Goal: Complete application form: Complete application form

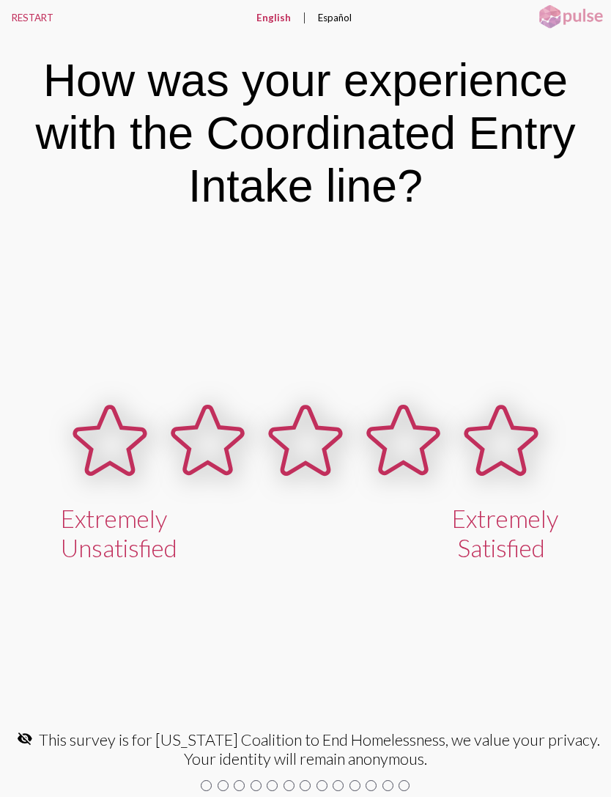
click at [422, 441] on icon at bounding box center [404, 440] width 70 height 67
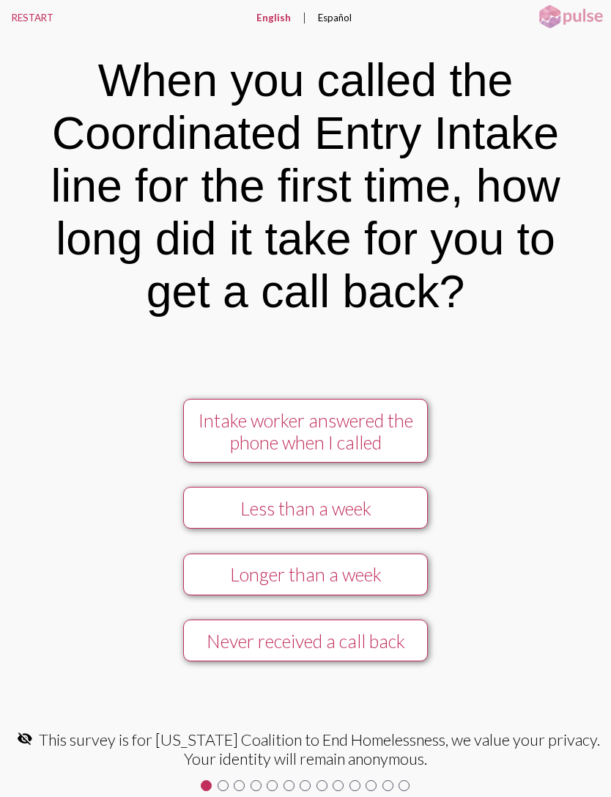
click at [226, 492] on button "Less than a week" at bounding box center [305, 508] width 245 height 42
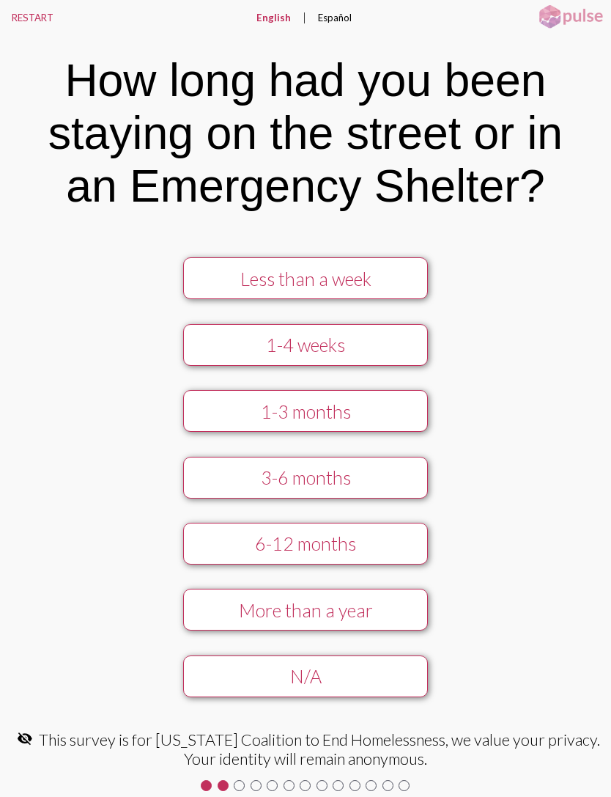
click at [235, 591] on button "More than a year" at bounding box center [305, 609] width 245 height 42
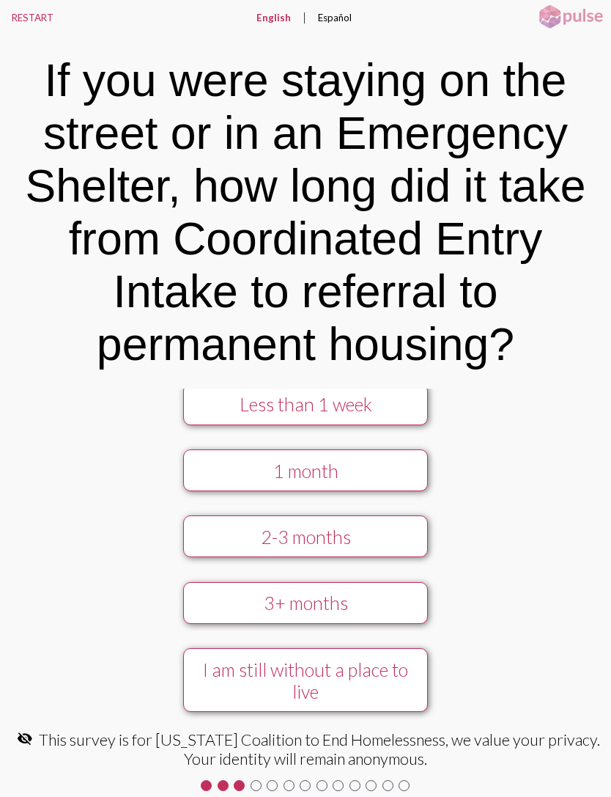
scroll to position [32, 0]
click at [213, 525] on div "2-3 months" at bounding box center [305, 536] width 218 height 22
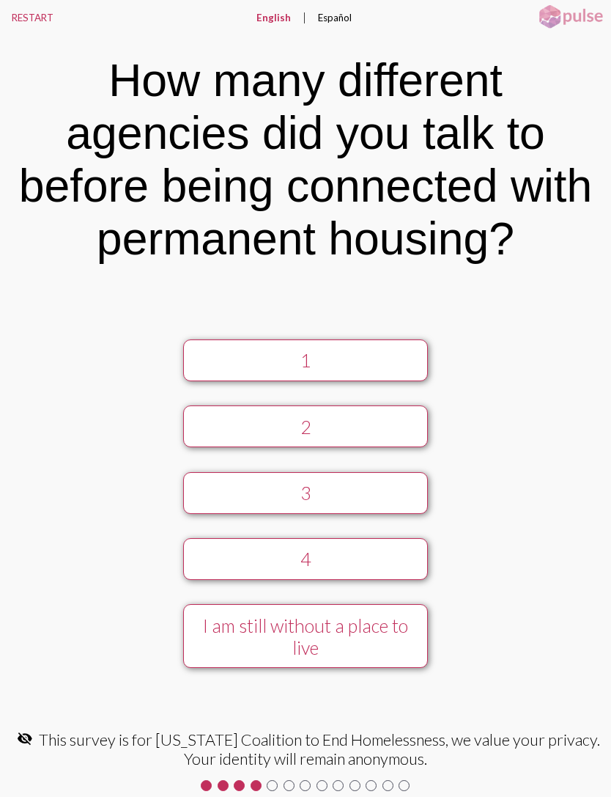
click at [229, 429] on div "2" at bounding box center [305, 427] width 218 height 22
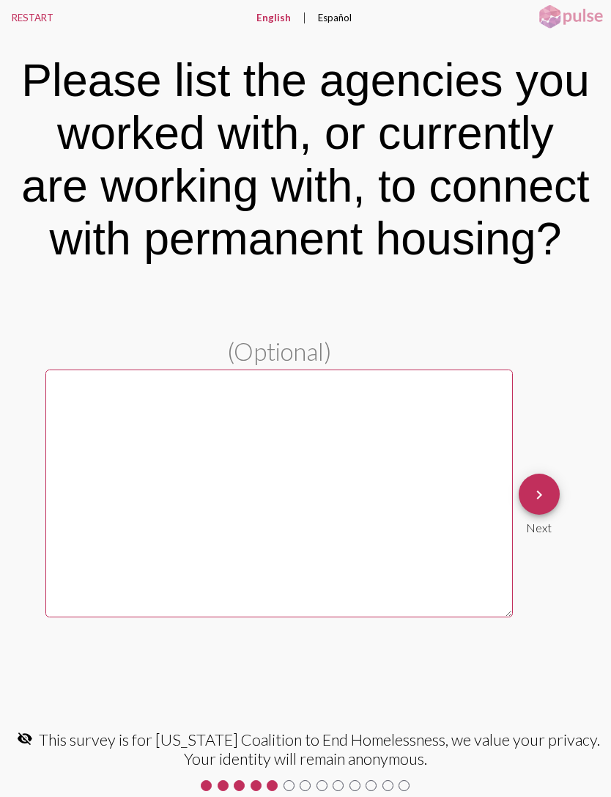
click at [539, 503] on mat-icon "keyboard_arrow_right" at bounding box center [540, 495] width 18 height 18
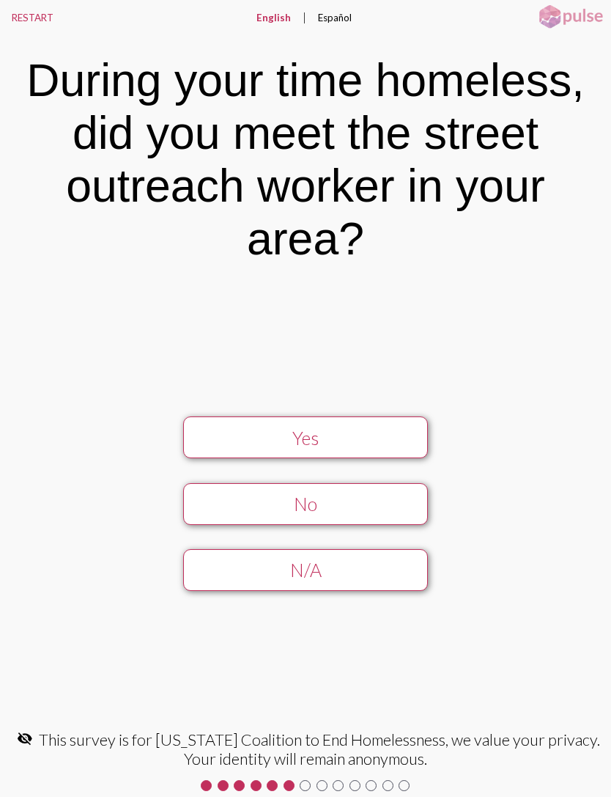
click at [235, 434] on div "Yes" at bounding box center [305, 438] width 218 height 22
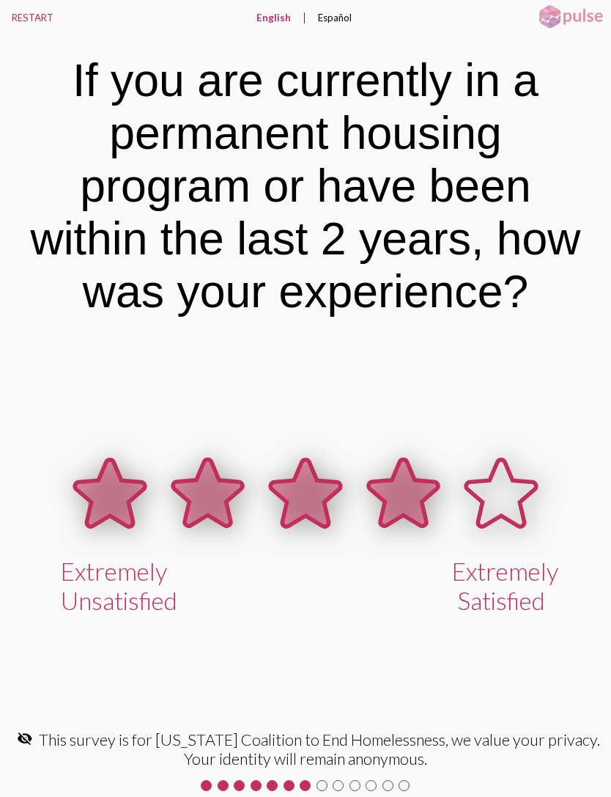
click at [404, 515] on icon at bounding box center [404, 492] width 70 height 67
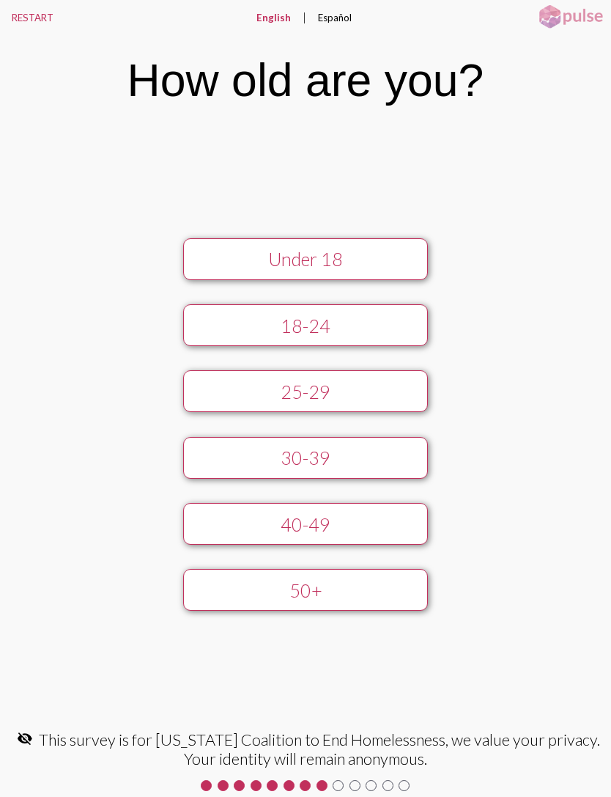
click at [227, 585] on div "50+" at bounding box center [305, 590] width 218 height 22
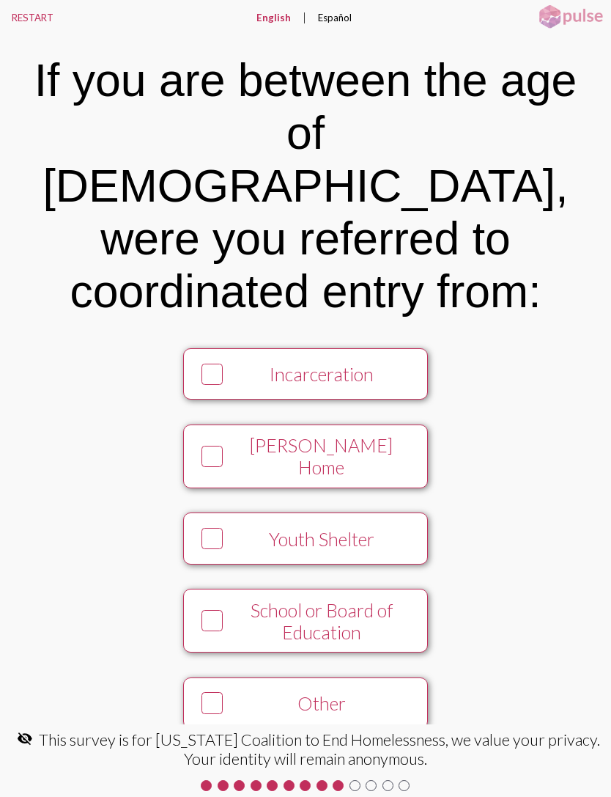
click at [214, 693] on icon at bounding box center [213, 702] width 18 height 19
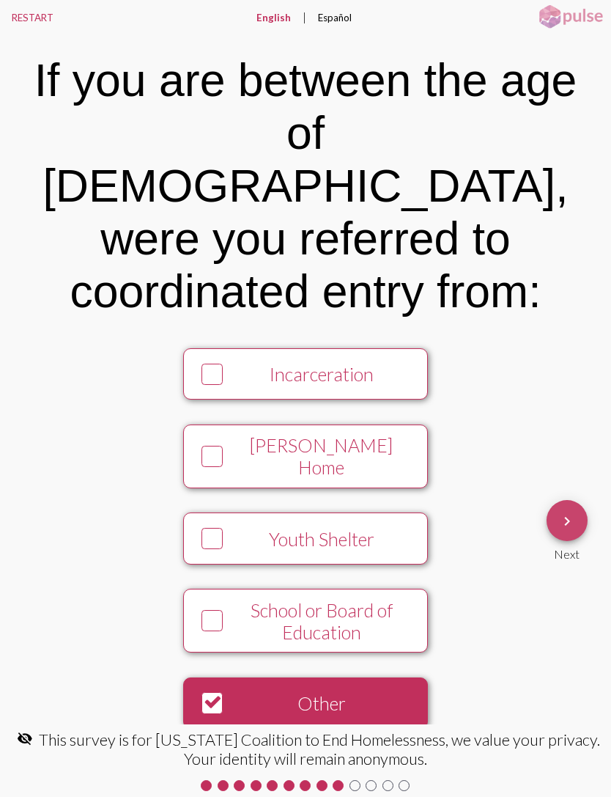
click at [574, 512] on mat-icon "keyboard_arrow_right" at bounding box center [567, 521] width 18 height 18
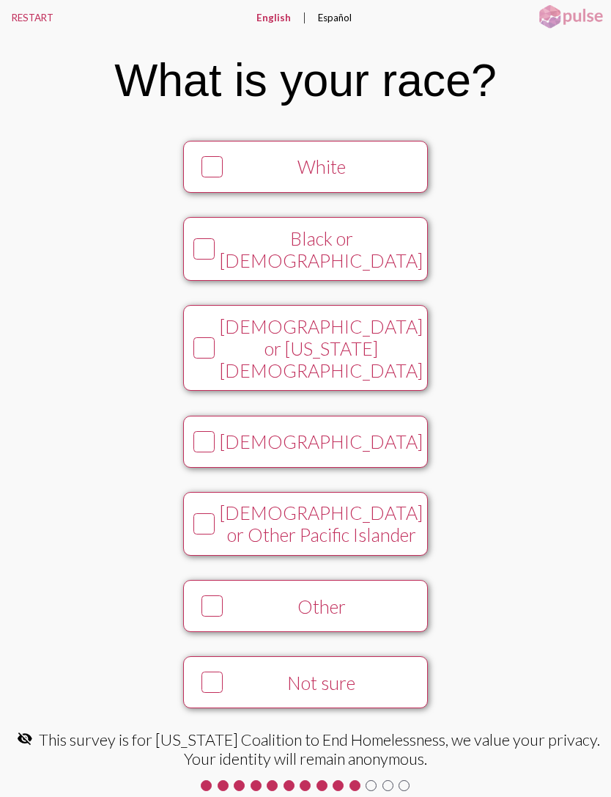
click at [214, 358] on div at bounding box center [204, 348] width 32 height 32
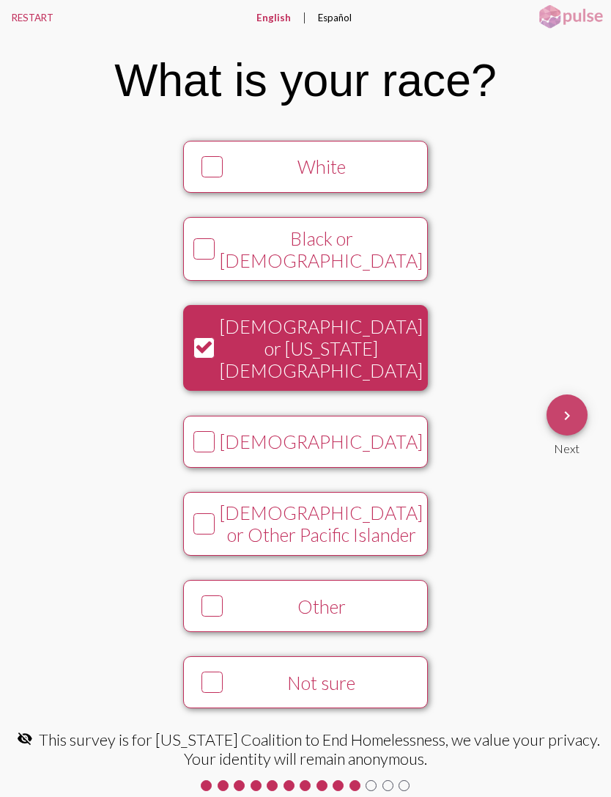
click at [561, 418] on mat-icon "keyboard_arrow_right" at bounding box center [567, 416] width 18 height 18
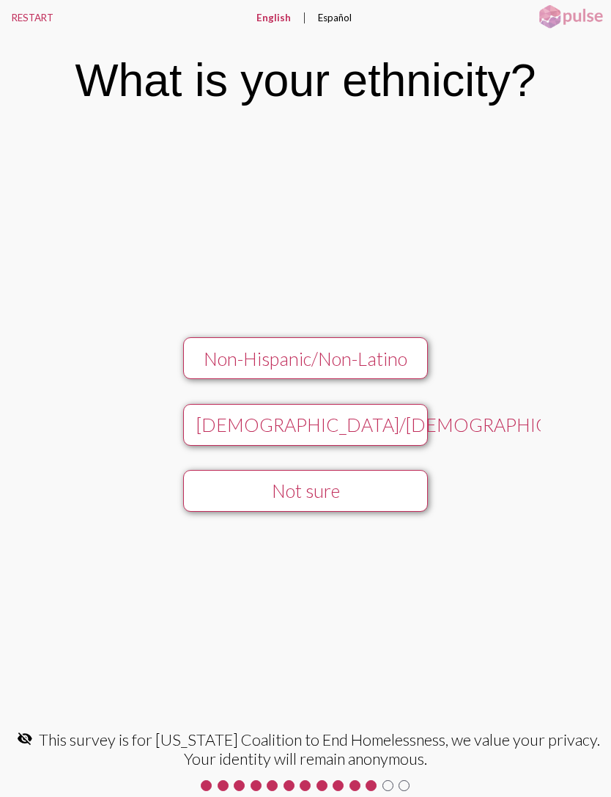
click at [228, 341] on button "Non-Hispanic/Non-Latino" at bounding box center [305, 358] width 245 height 42
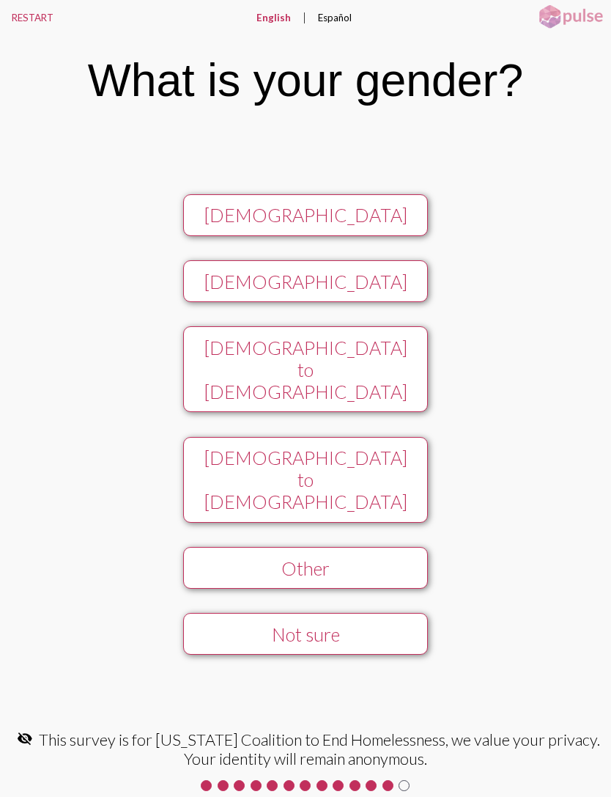
click at [204, 302] on button "[DEMOGRAPHIC_DATA]" at bounding box center [305, 281] width 245 height 42
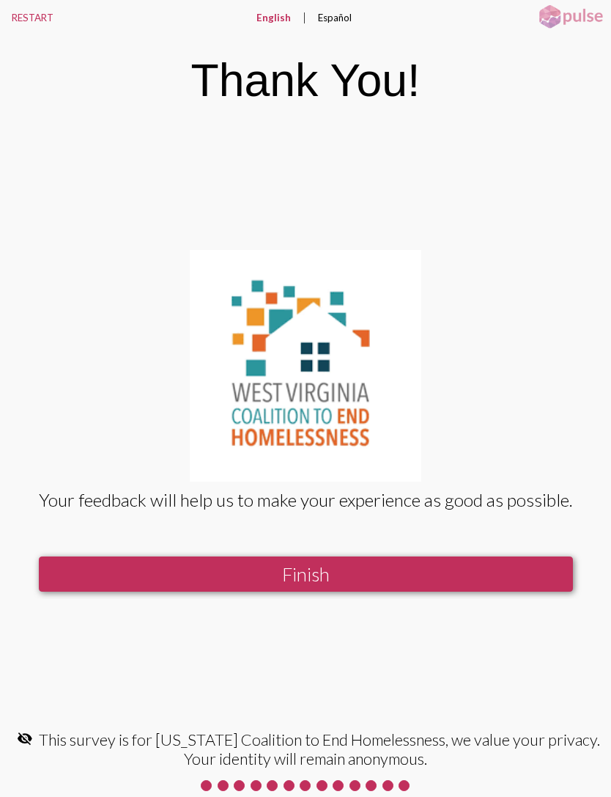
click at [470, 589] on button "Finish" at bounding box center [306, 574] width 534 height 36
